Goal: Task Accomplishment & Management: Manage account settings

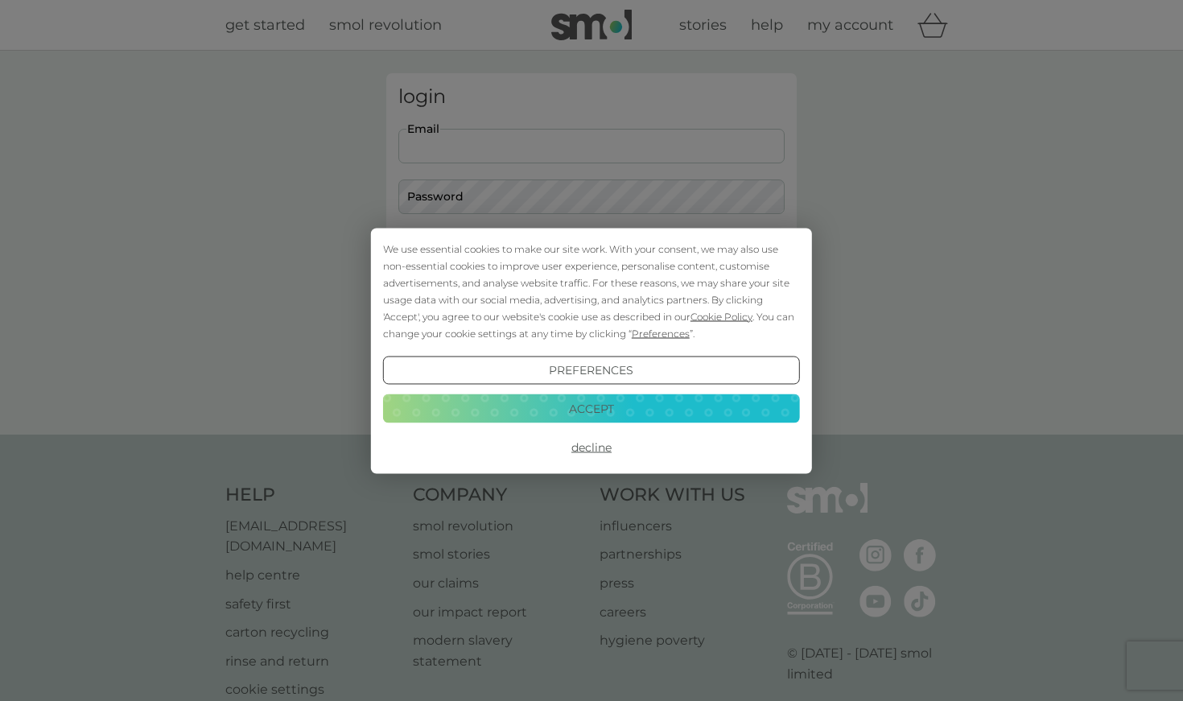
click at [651, 409] on button "Accept" at bounding box center [591, 408] width 417 height 29
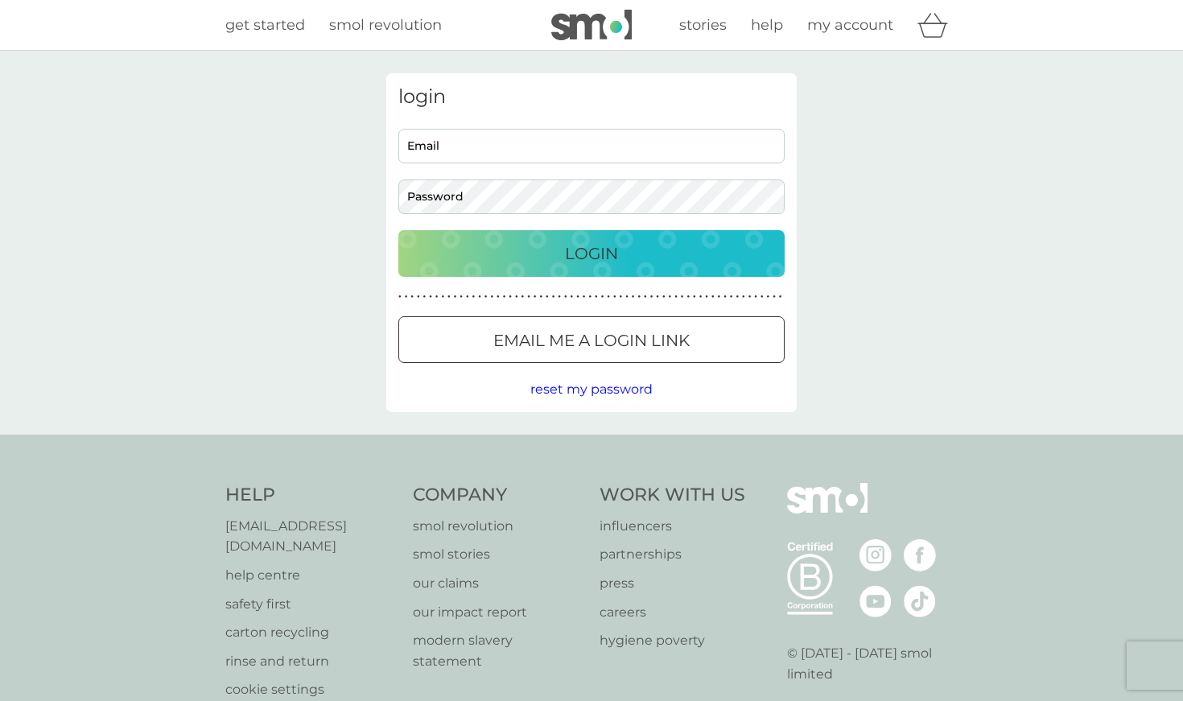
click at [551, 136] on input "Email" at bounding box center [591, 146] width 386 height 35
type input "laurabass@mac.com"
click at [592, 253] on button "Login" at bounding box center [591, 253] width 386 height 47
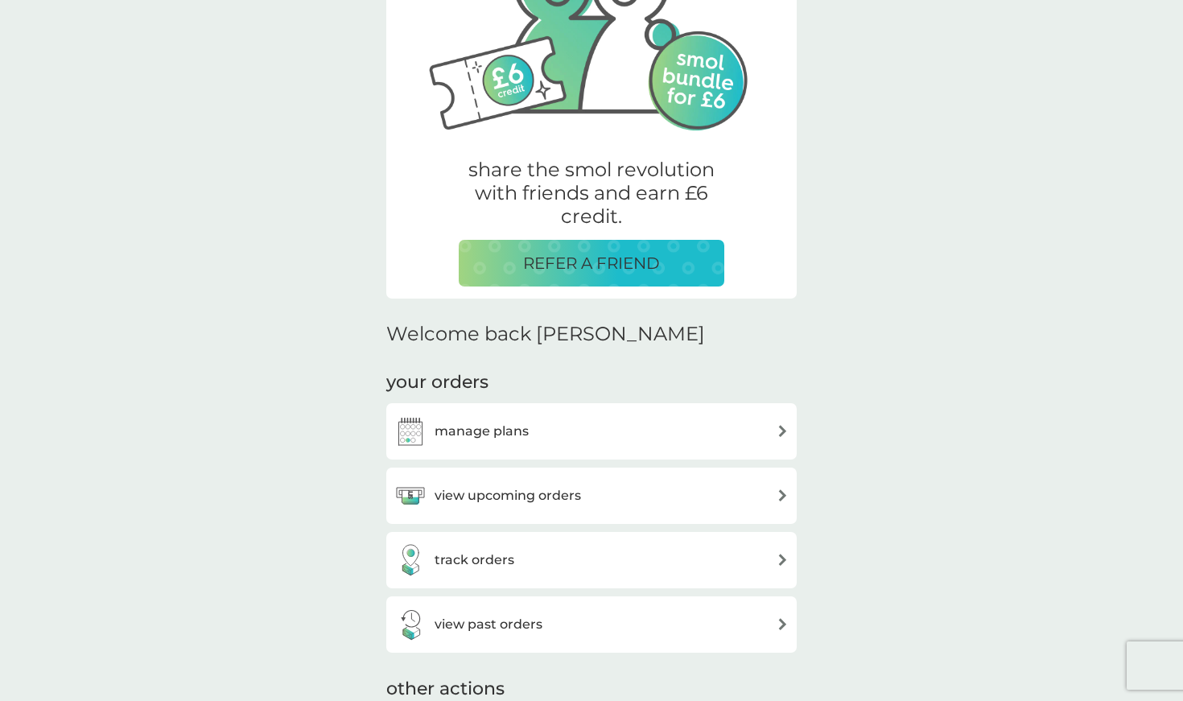
scroll to position [184, 0]
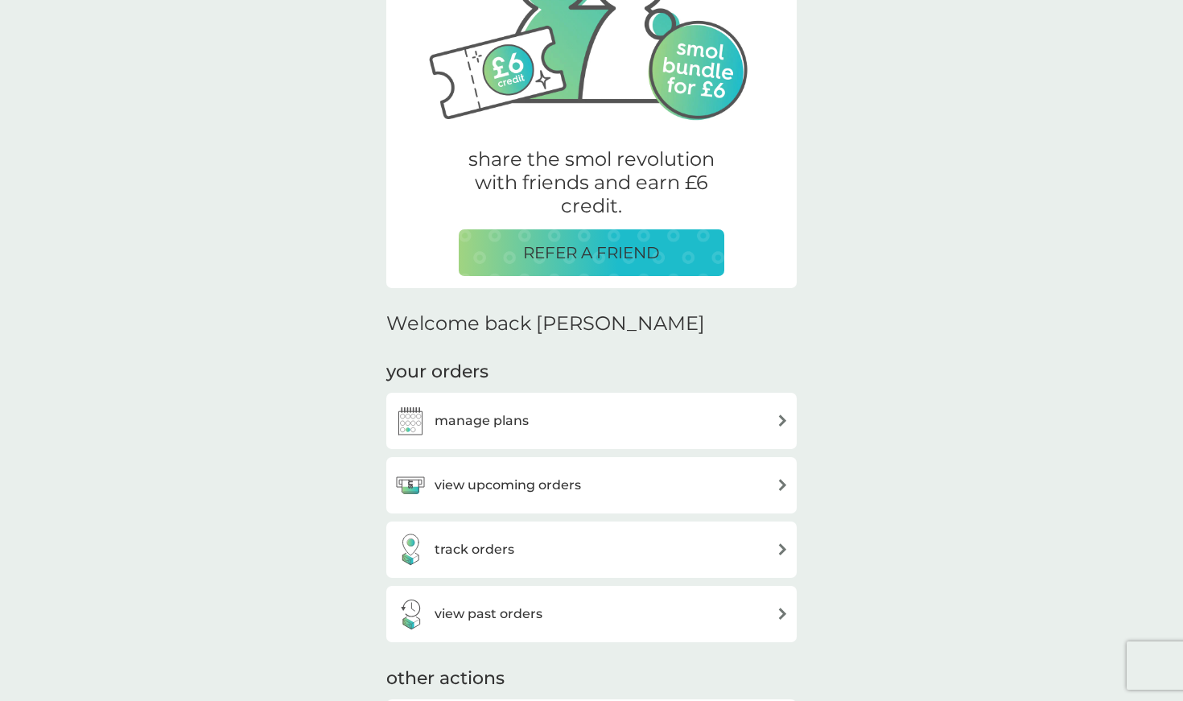
click at [513, 418] on h3 "manage plans" at bounding box center [482, 421] width 94 height 21
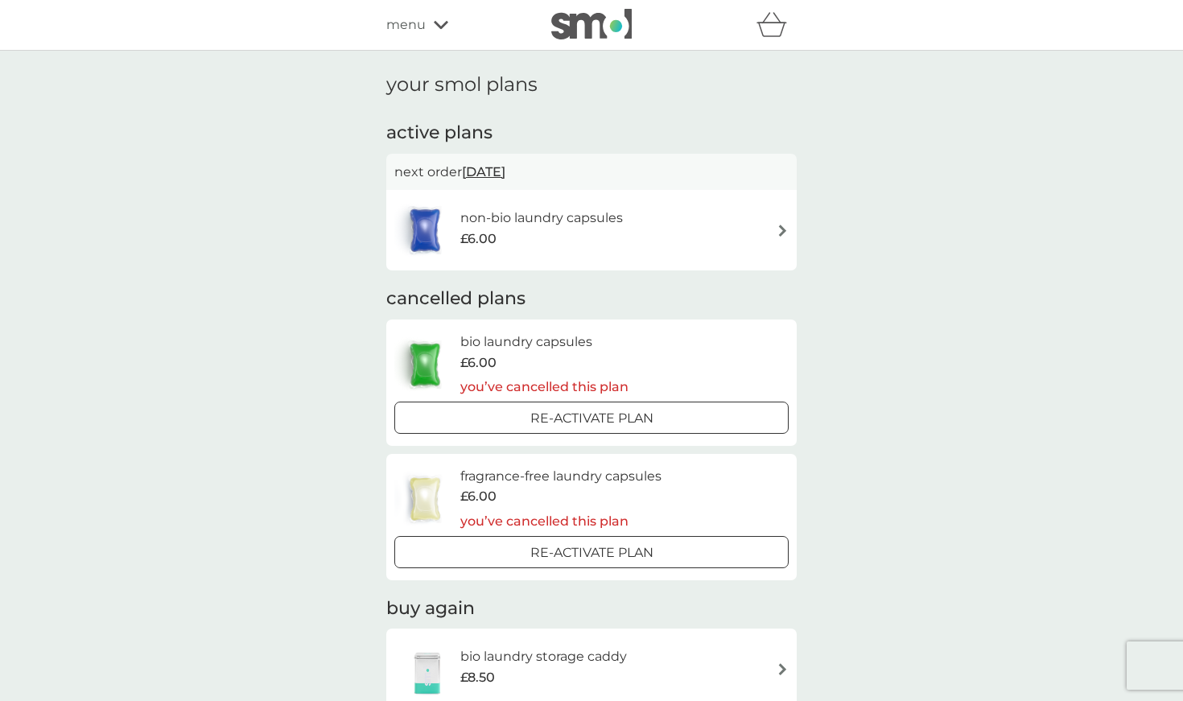
click at [566, 219] on h6 "non-bio laundry capsules" at bounding box center [541, 218] width 163 height 21
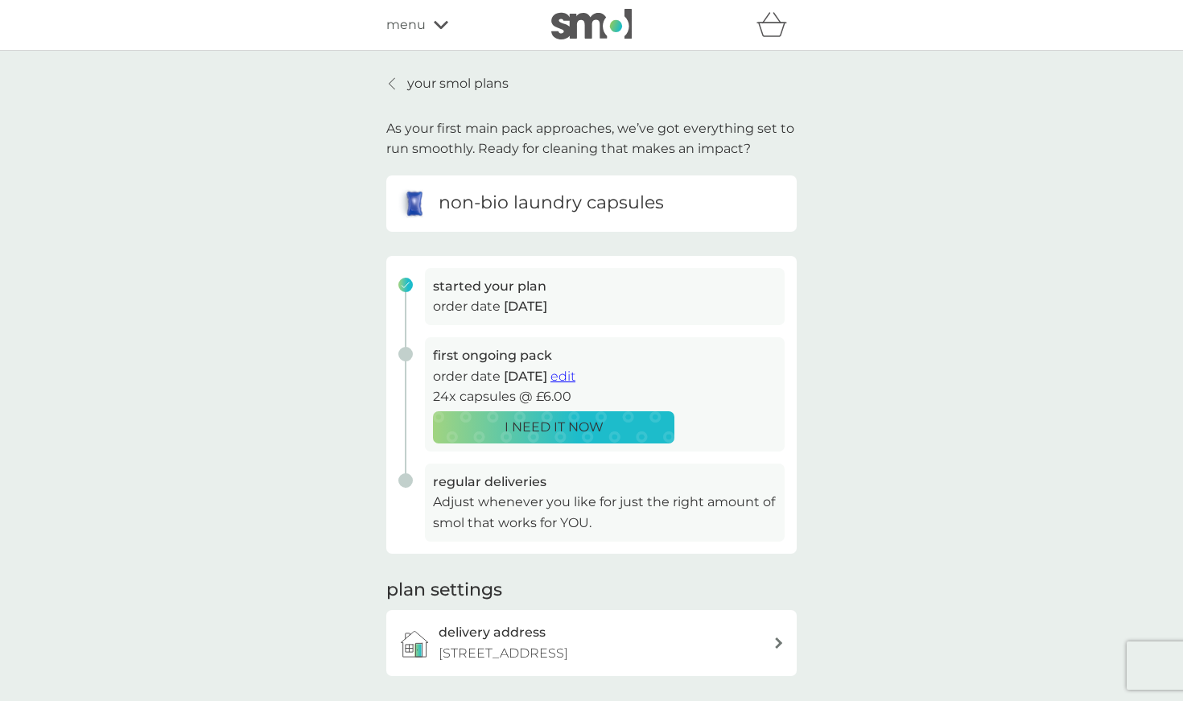
click at [576, 373] on span "edit" at bounding box center [563, 376] width 25 height 15
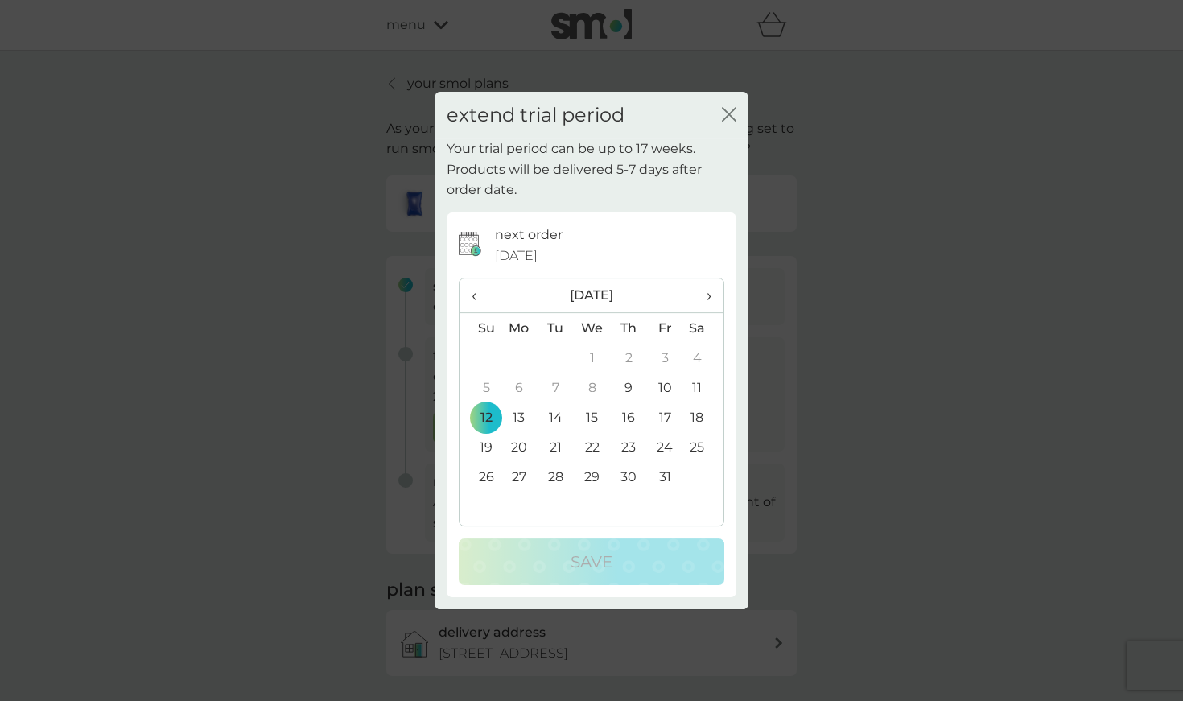
click at [705, 295] on span "›" at bounding box center [703, 296] width 16 height 34
click at [483, 414] on td "9" at bounding box center [480, 417] width 41 height 30
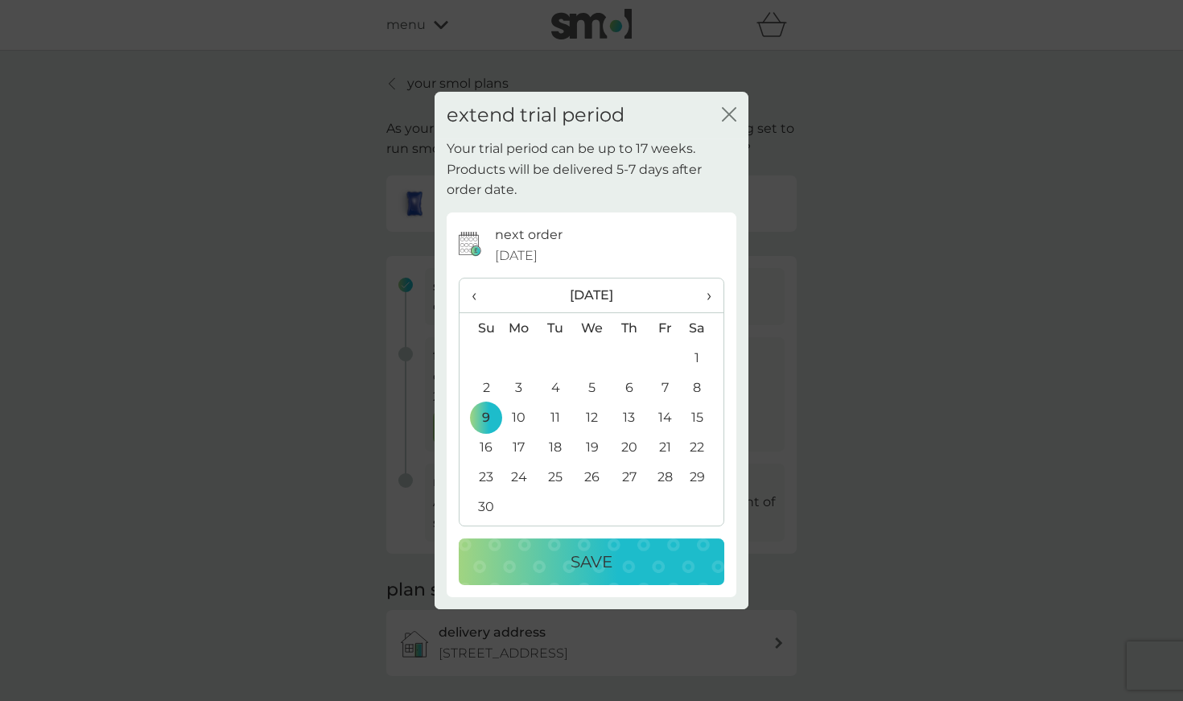
click at [585, 555] on p "Save" at bounding box center [592, 562] width 42 height 26
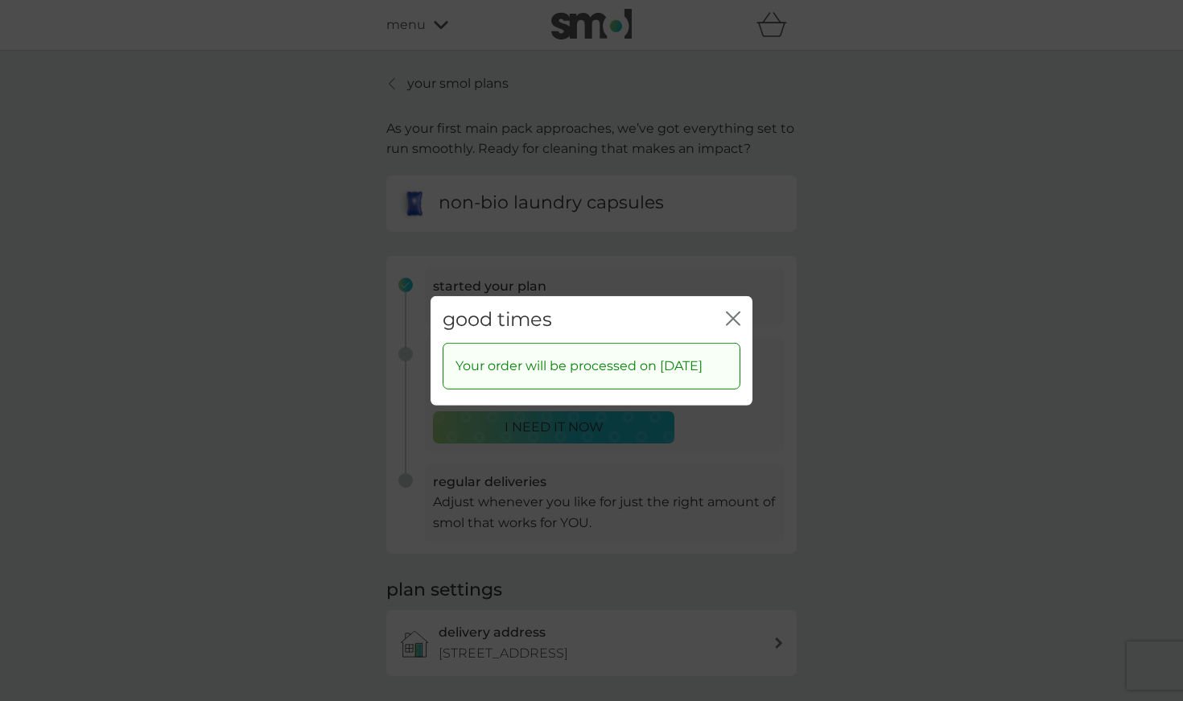
click at [736, 311] on icon "close" at bounding box center [733, 318] width 14 height 14
